Goal: Understand process/instructions: Learn how to perform a task or action

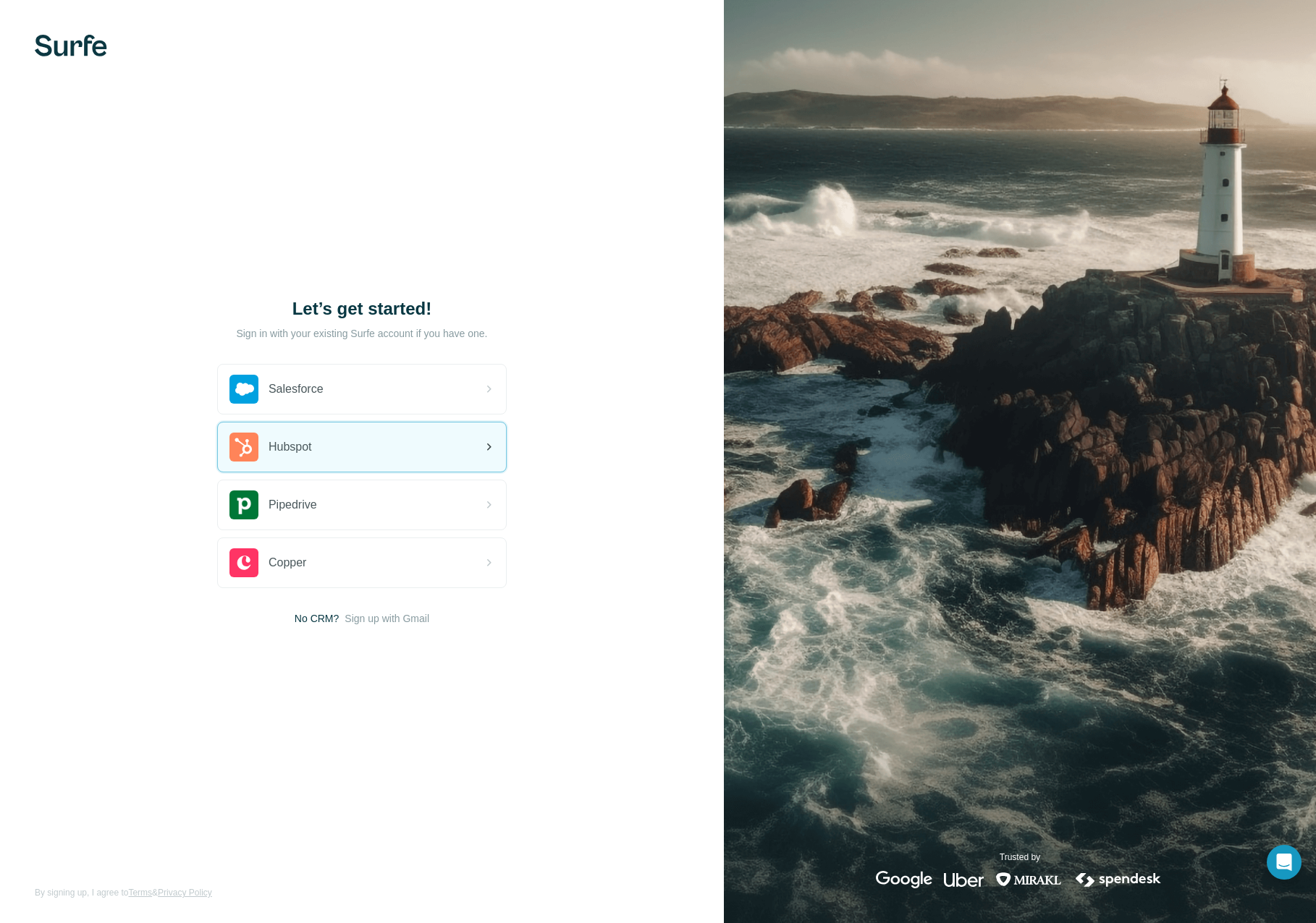
click at [326, 438] on div "Hubspot" at bounding box center [362, 447] width 288 height 49
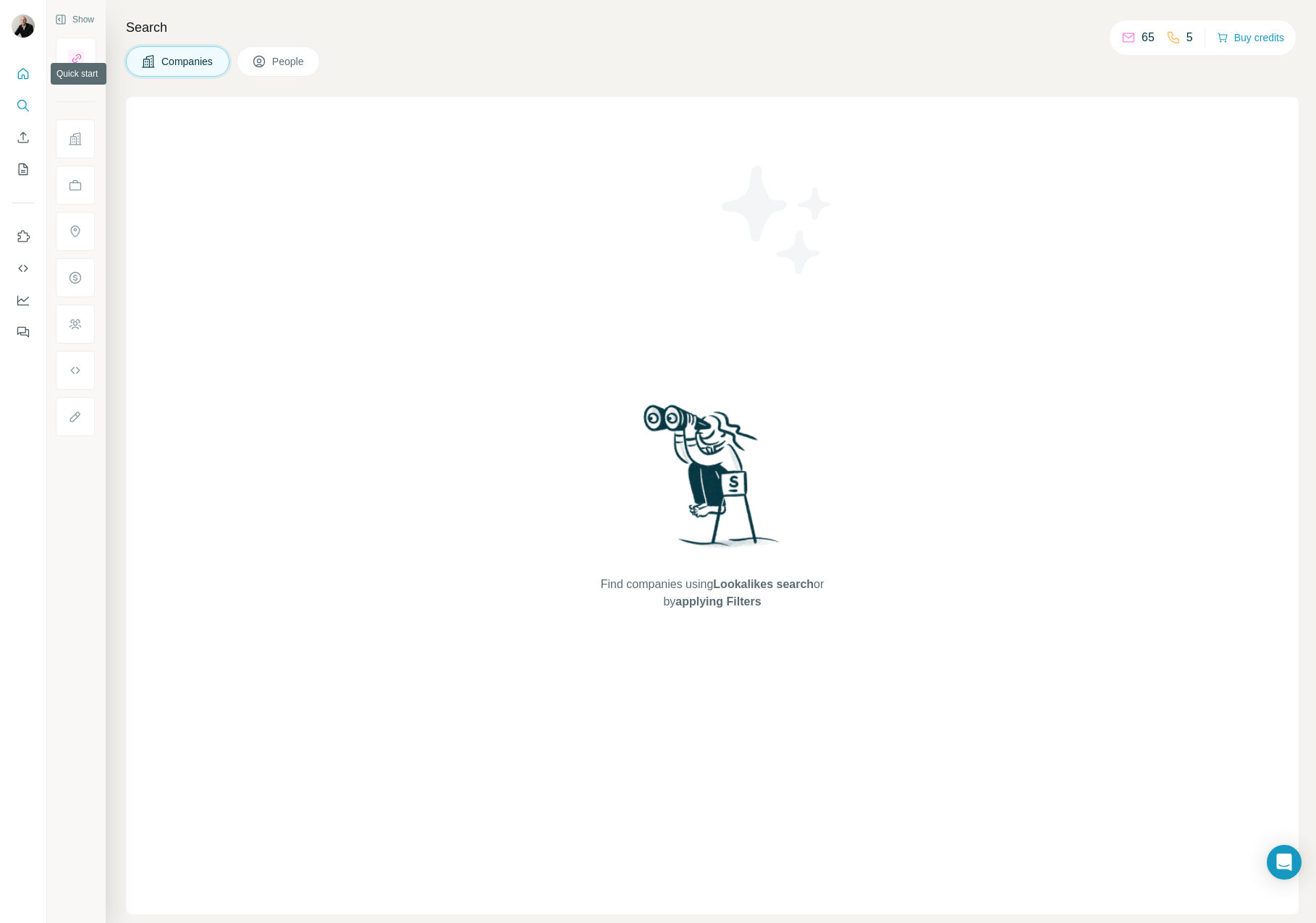
click at [28, 75] on icon "Quick start" at bounding box center [23, 74] width 11 height 11
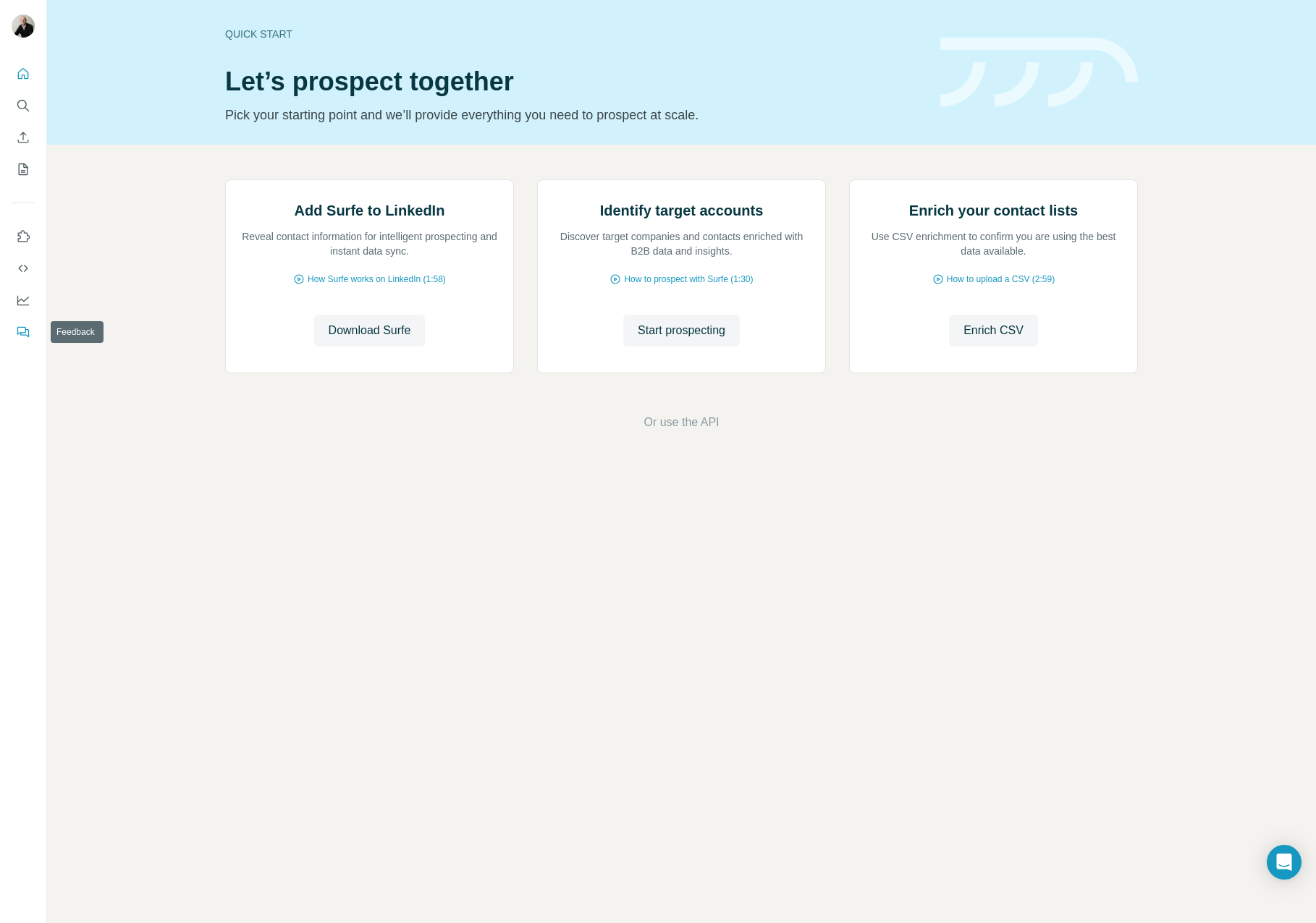
click at [24, 324] on icon "Feedback" at bounding box center [23, 332] width 15 height 15
click at [23, 236] on icon "Use Surfe on LinkedIn" at bounding box center [23, 237] width 15 height 15
click at [251, 79] on h1 "Let’s prospect together" at bounding box center [574, 81] width 698 height 29
click at [24, 244] on button "Use Surfe on LinkedIn" at bounding box center [22, 237] width 23 height 26
